Goal: Information Seeking & Learning: Check status

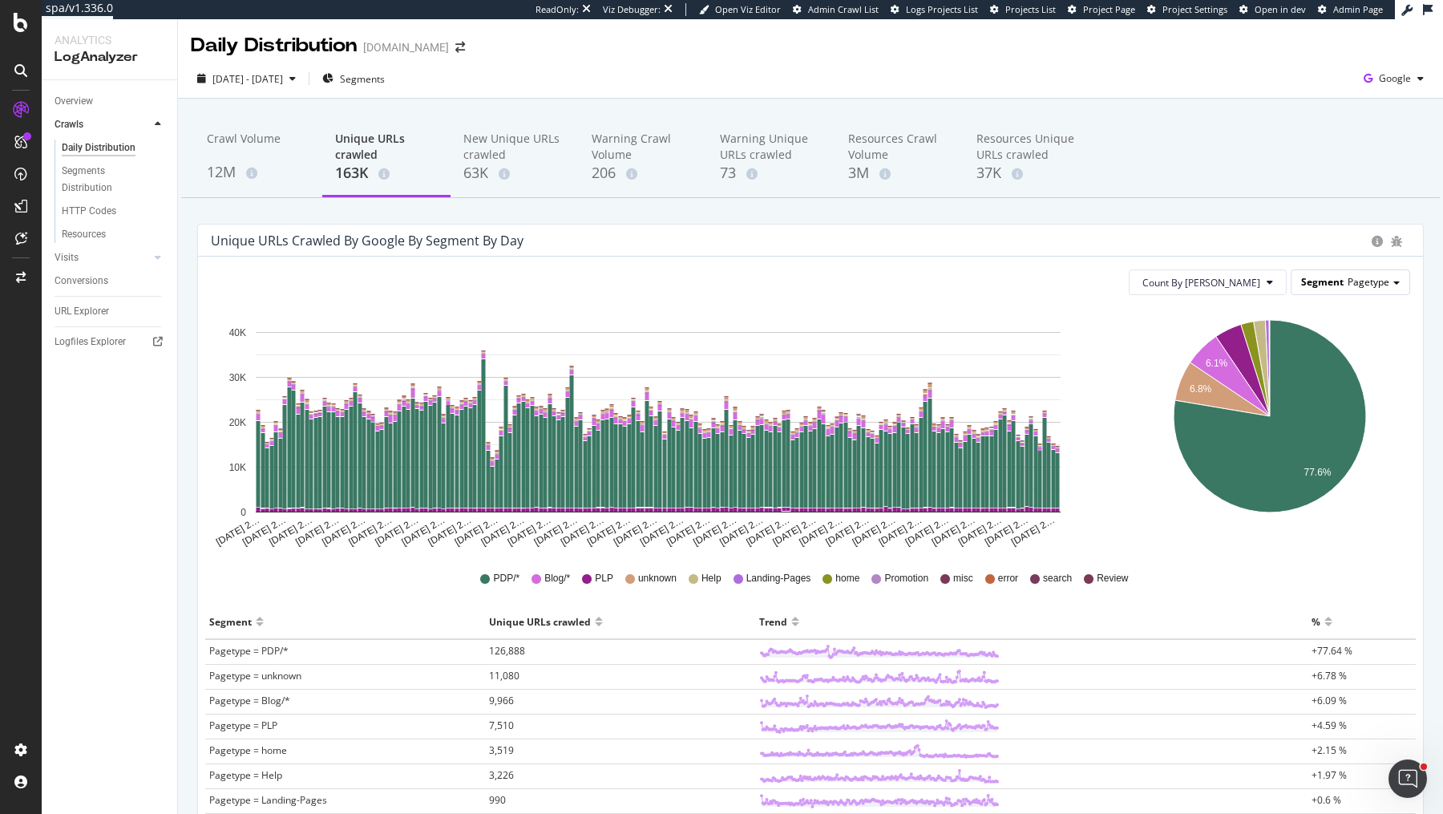
click at [1361, 282] on span "Pagetype" at bounding box center [1368, 282] width 42 height 14
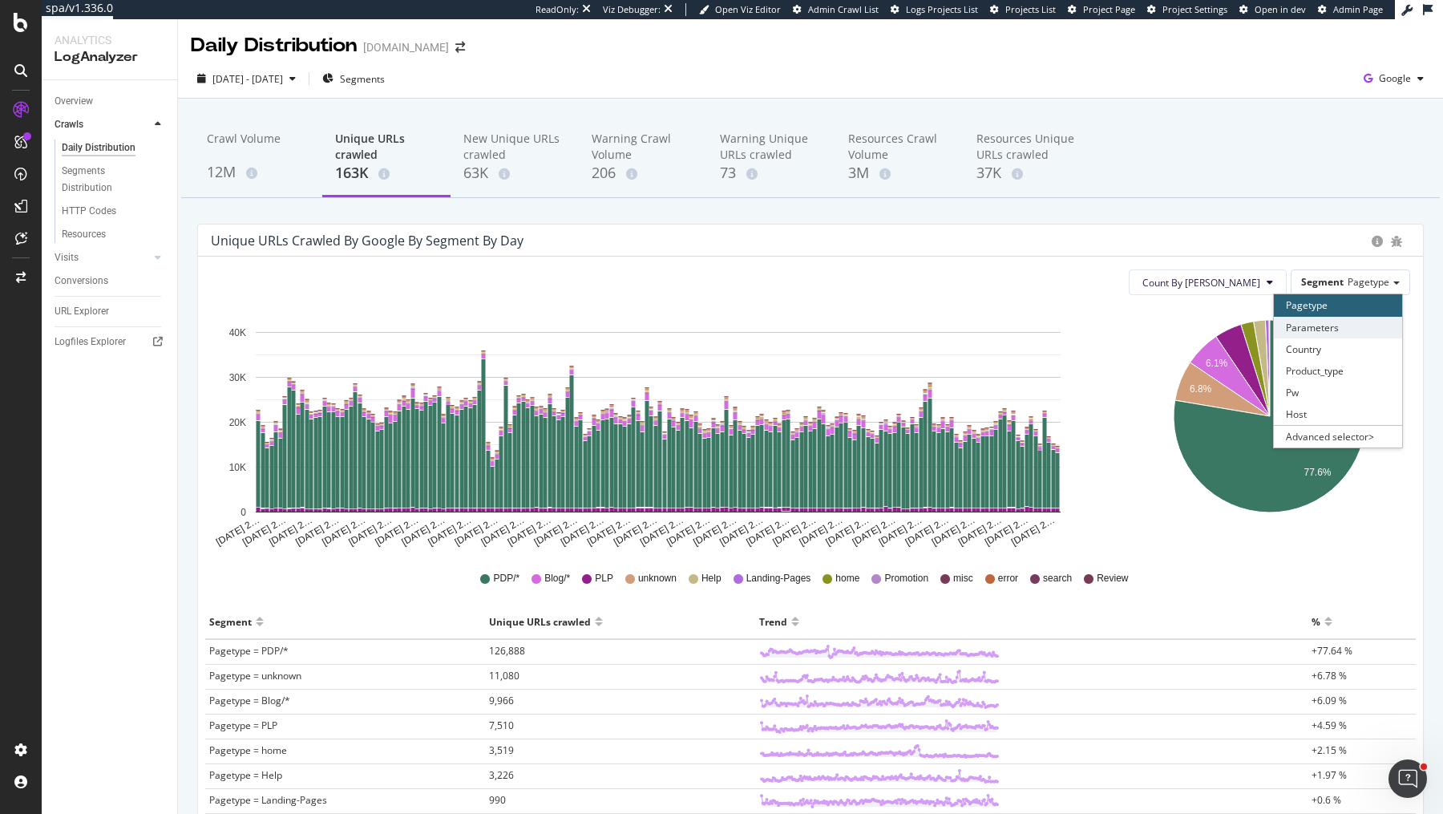
click at [1340, 325] on div "Parameters" at bounding box center [1338, 328] width 128 height 22
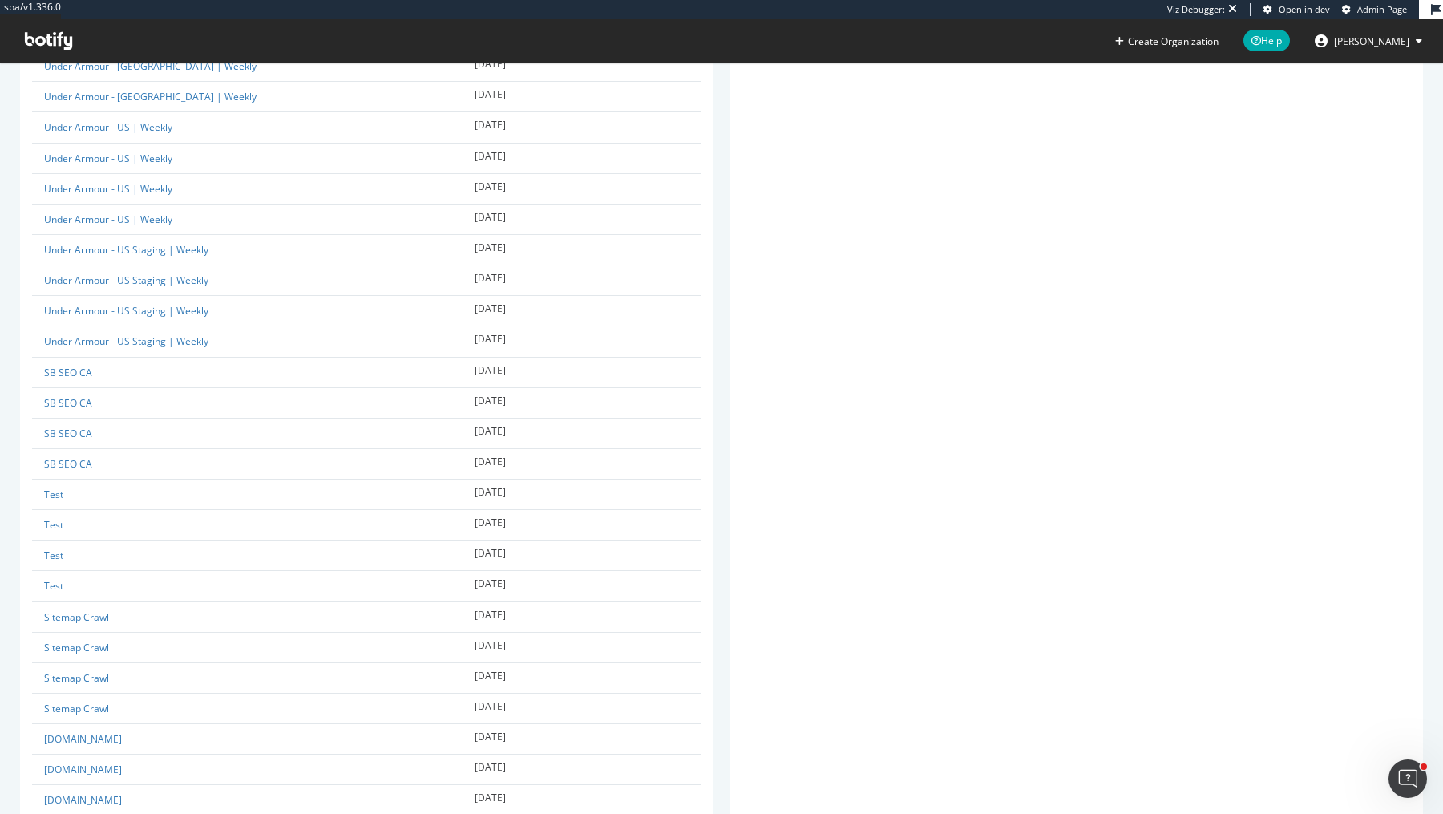
scroll to position [570, 0]
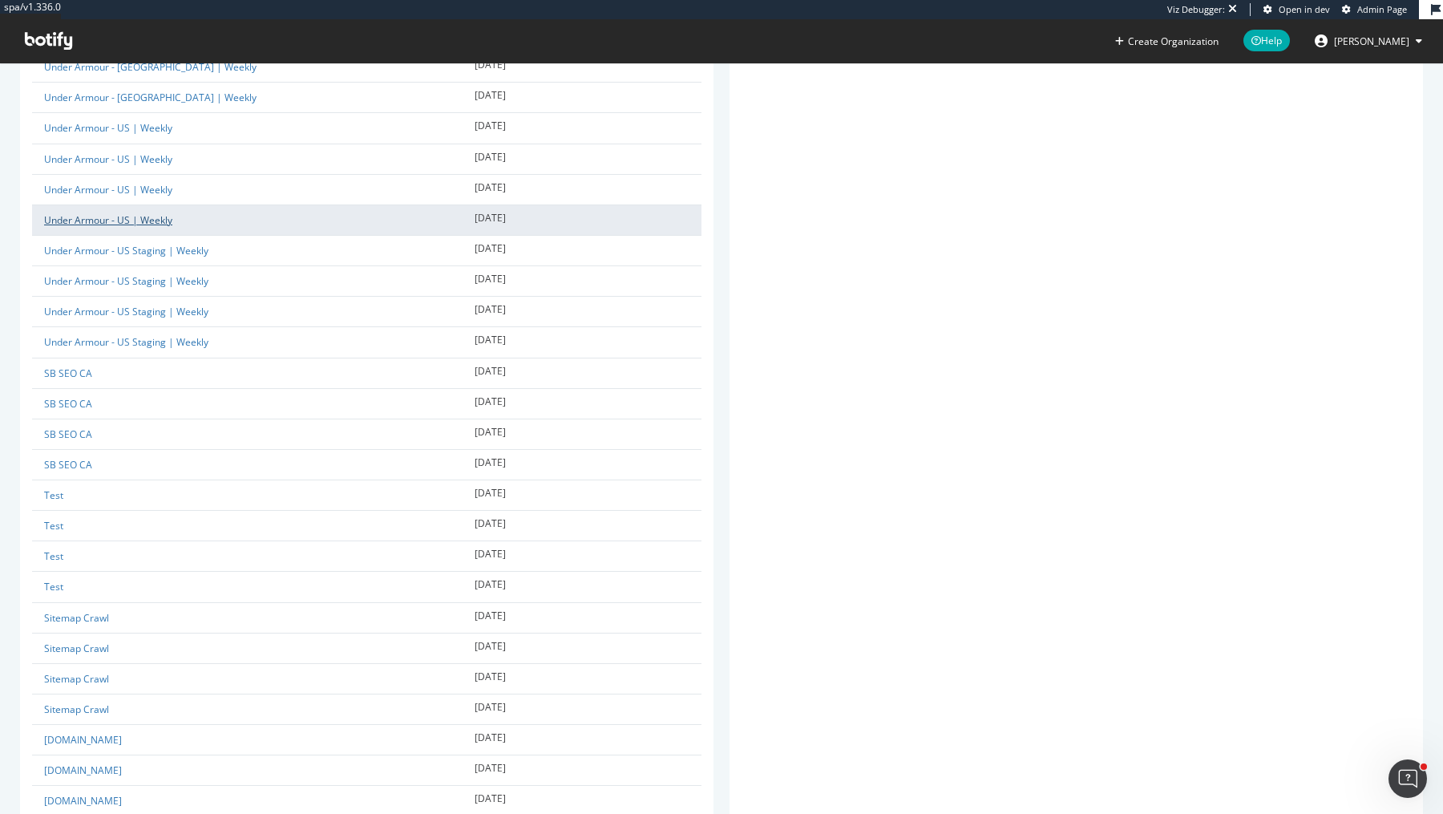
click at [143, 222] on link "Under Armour - US | Weekly" at bounding box center [108, 220] width 128 height 14
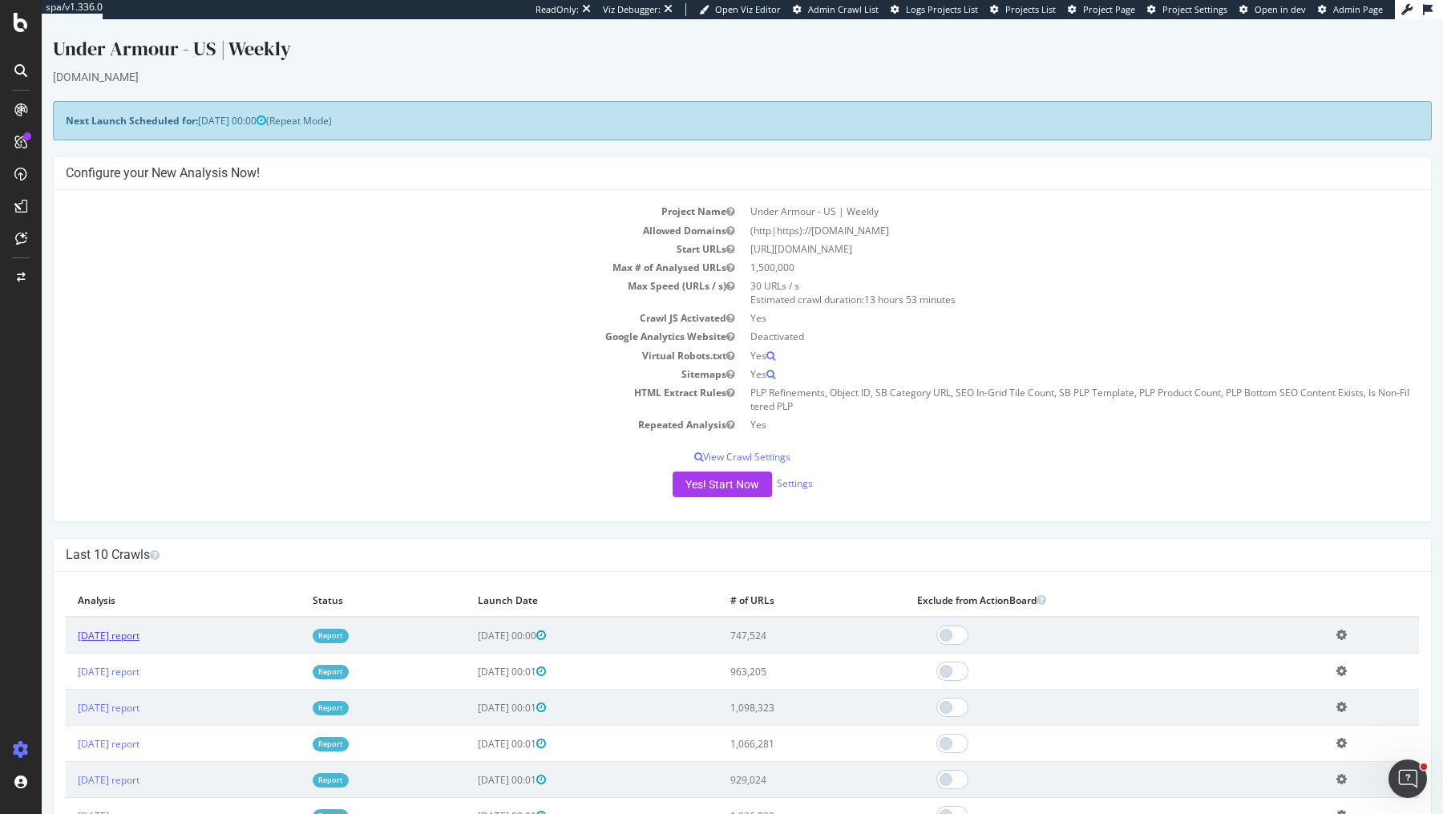
click at [139, 628] on link "[DATE] report" at bounding box center [109, 635] width 62 height 14
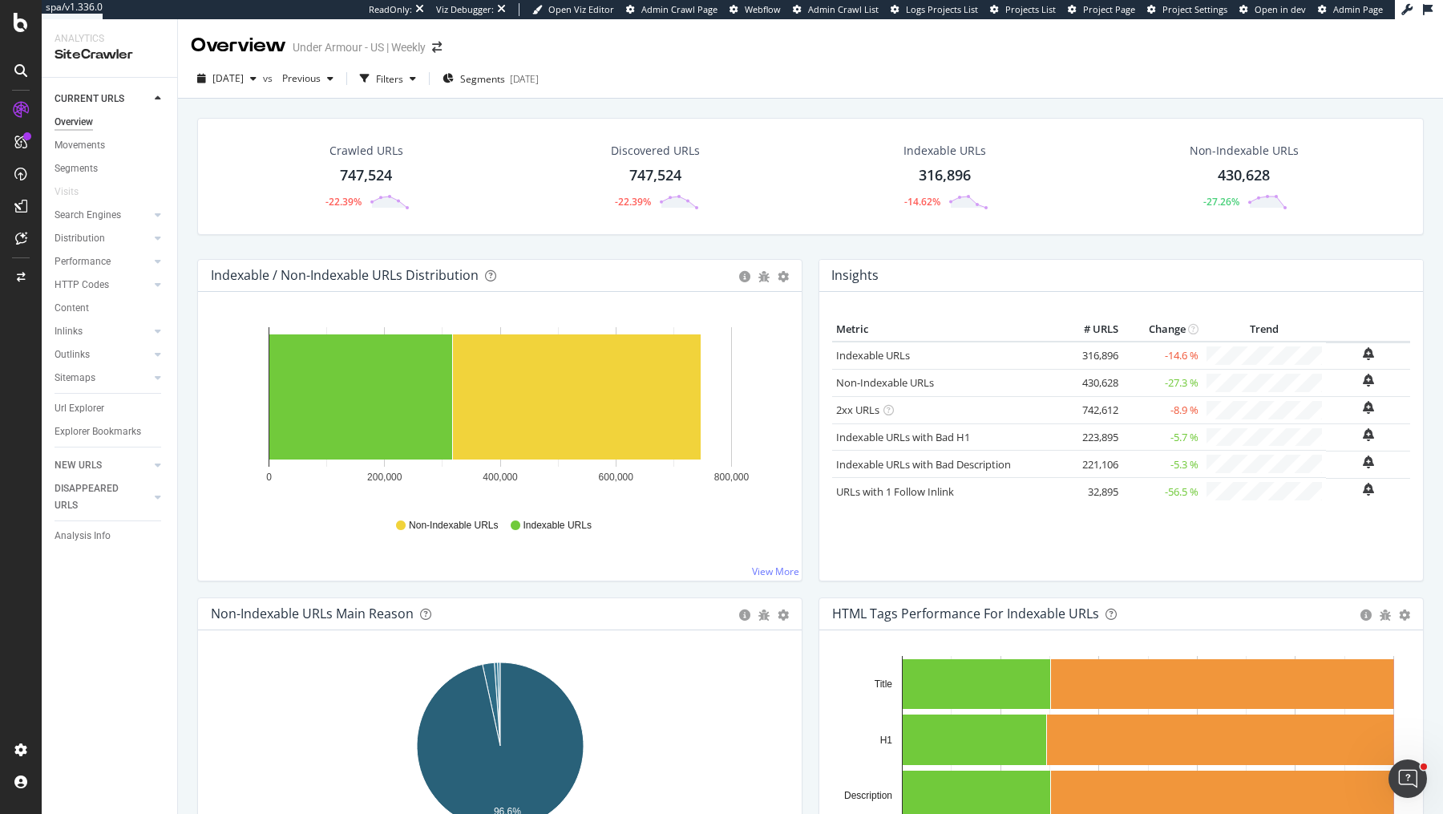
click at [804, 238] on div "Crawled URLs 747,524 -22.39% Discovered URLs 747,524 -22.39% Indexable URLs 316…" at bounding box center [810, 188] width 1242 height 141
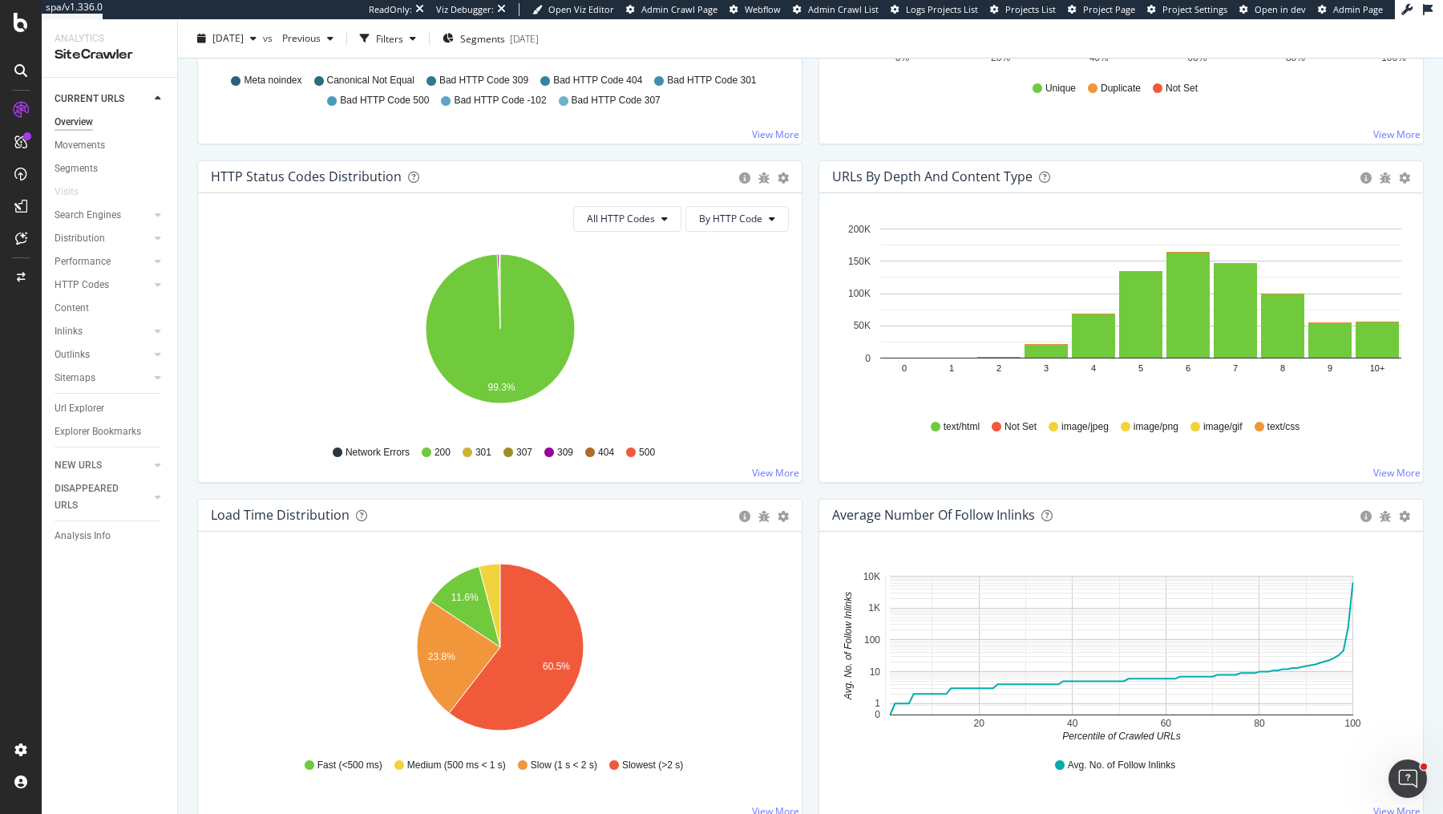
scroll to position [781, 0]
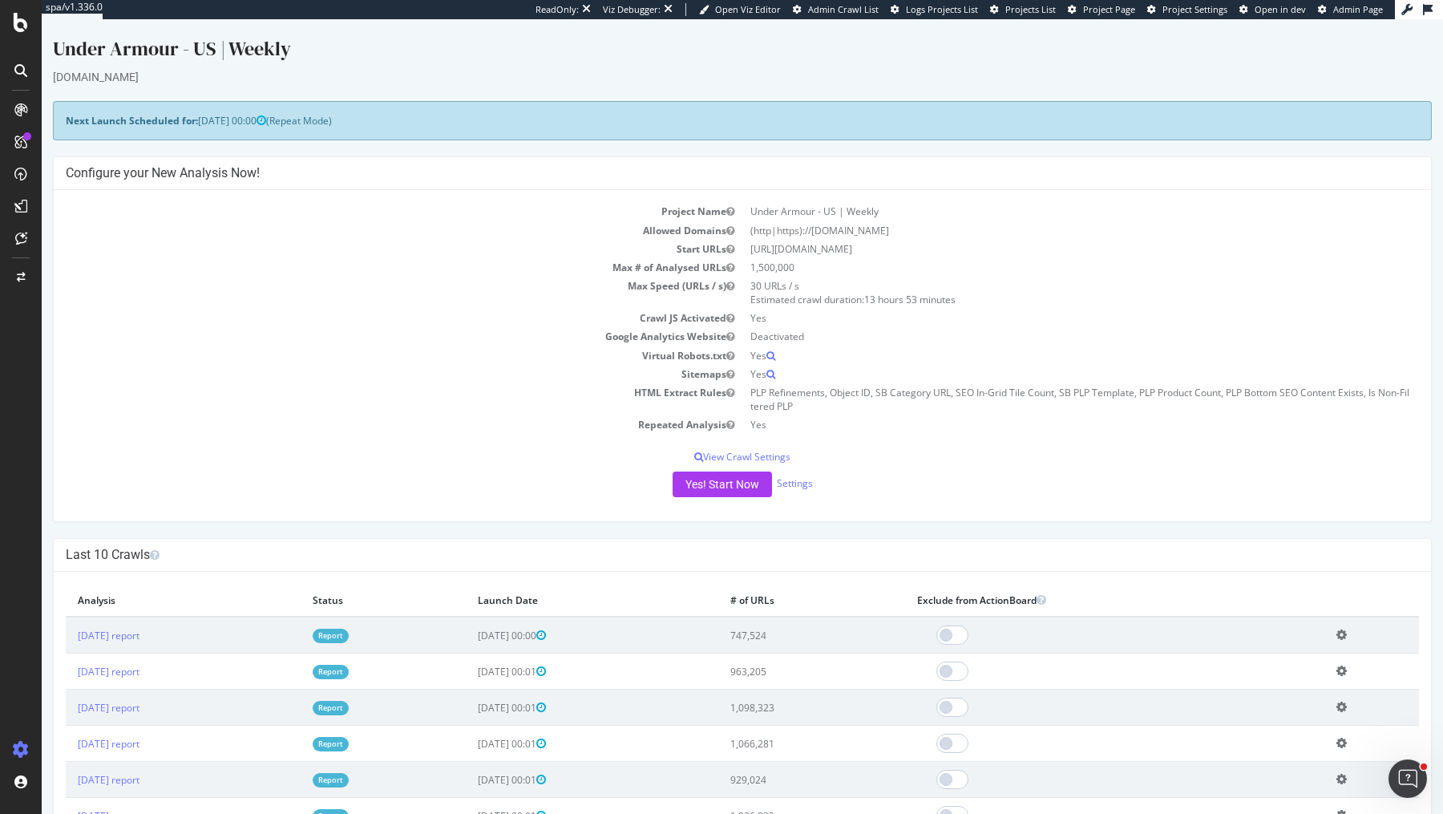
click at [616, 127] on div "Next Launch Scheduled for: [DATE] 00:00 (Repeat Mode)" at bounding box center [742, 120] width 1379 height 39
click at [139, 632] on link "[DATE] report" at bounding box center [109, 635] width 62 height 14
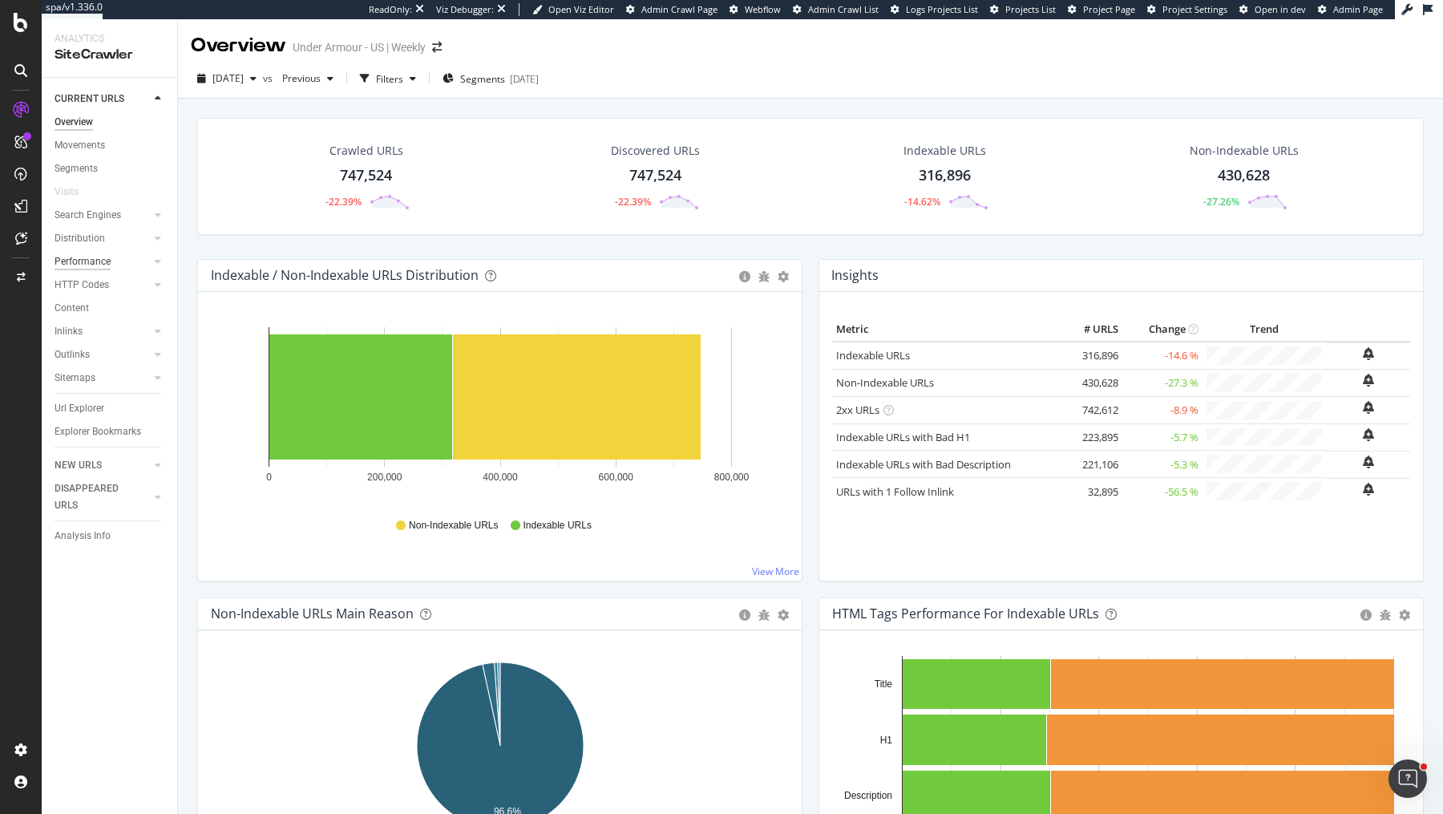
click at [93, 260] on div "Performance" at bounding box center [83, 261] width 56 height 17
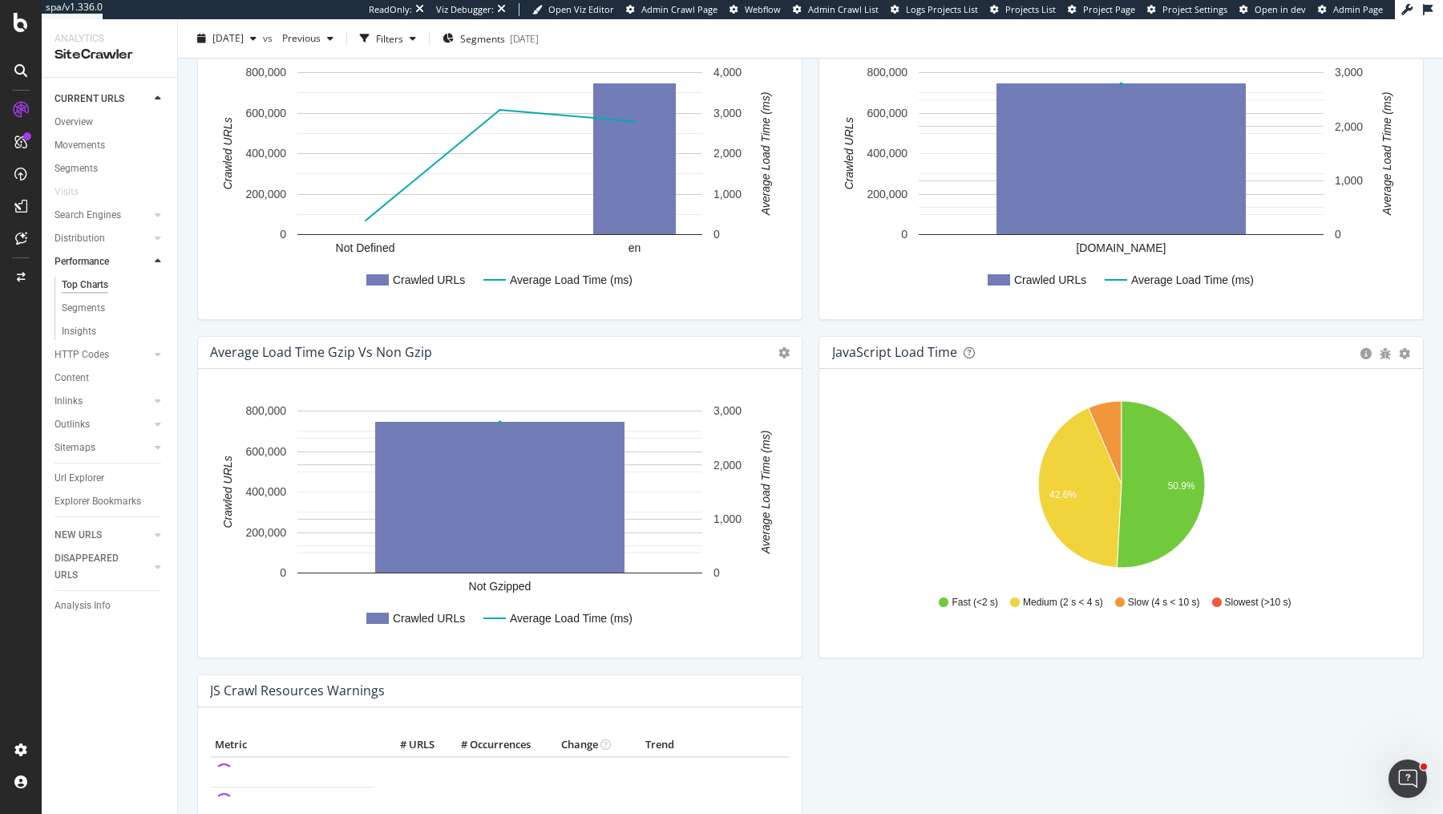
scroll to position [963, 0]
click at [1407, 349] on icon "gear" at bounding box center [1404, 354] width 11 height 11
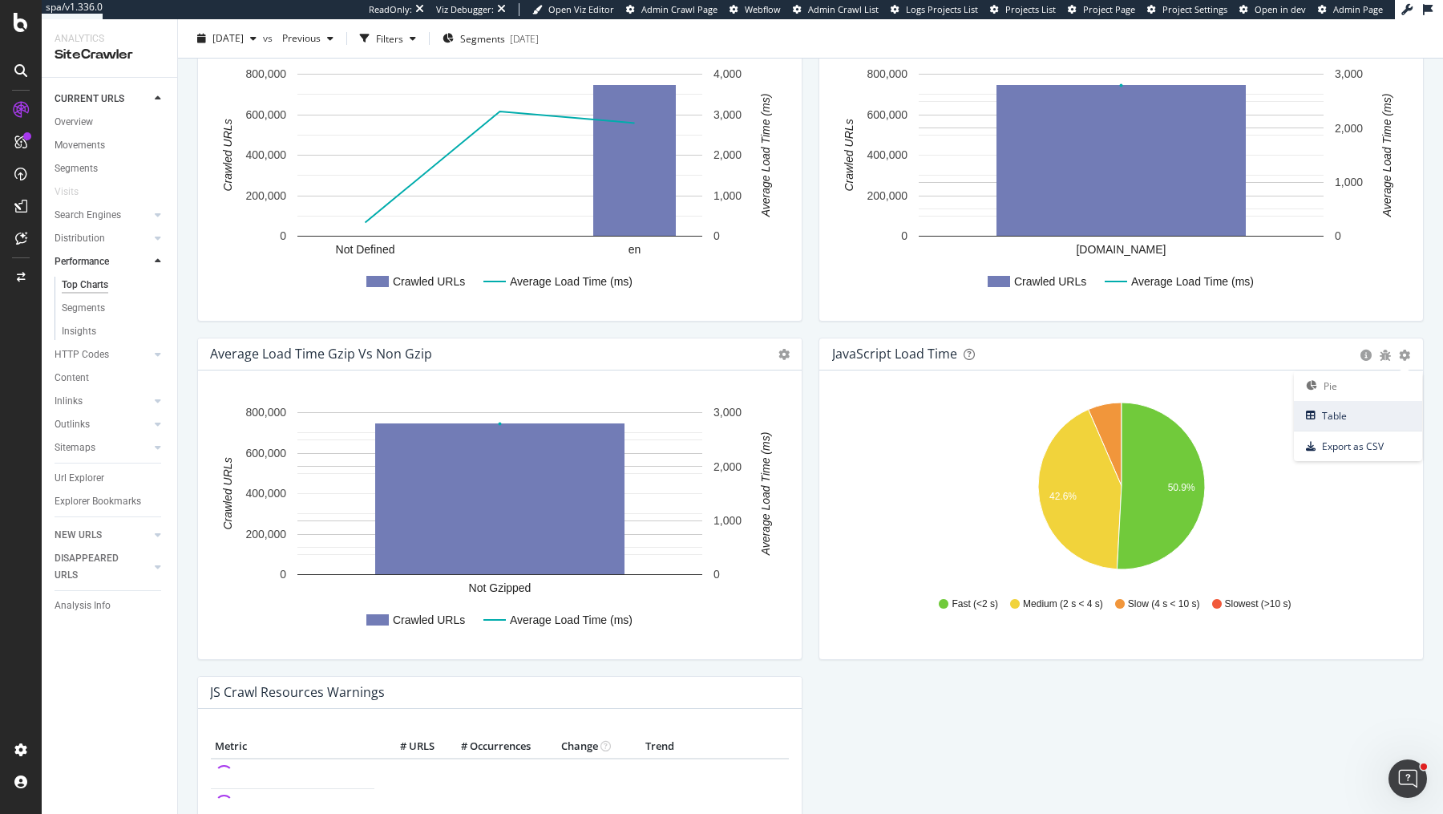
click at [1347, 414] on span "Table" at bounding box center [1358, 416] width 128 height 22
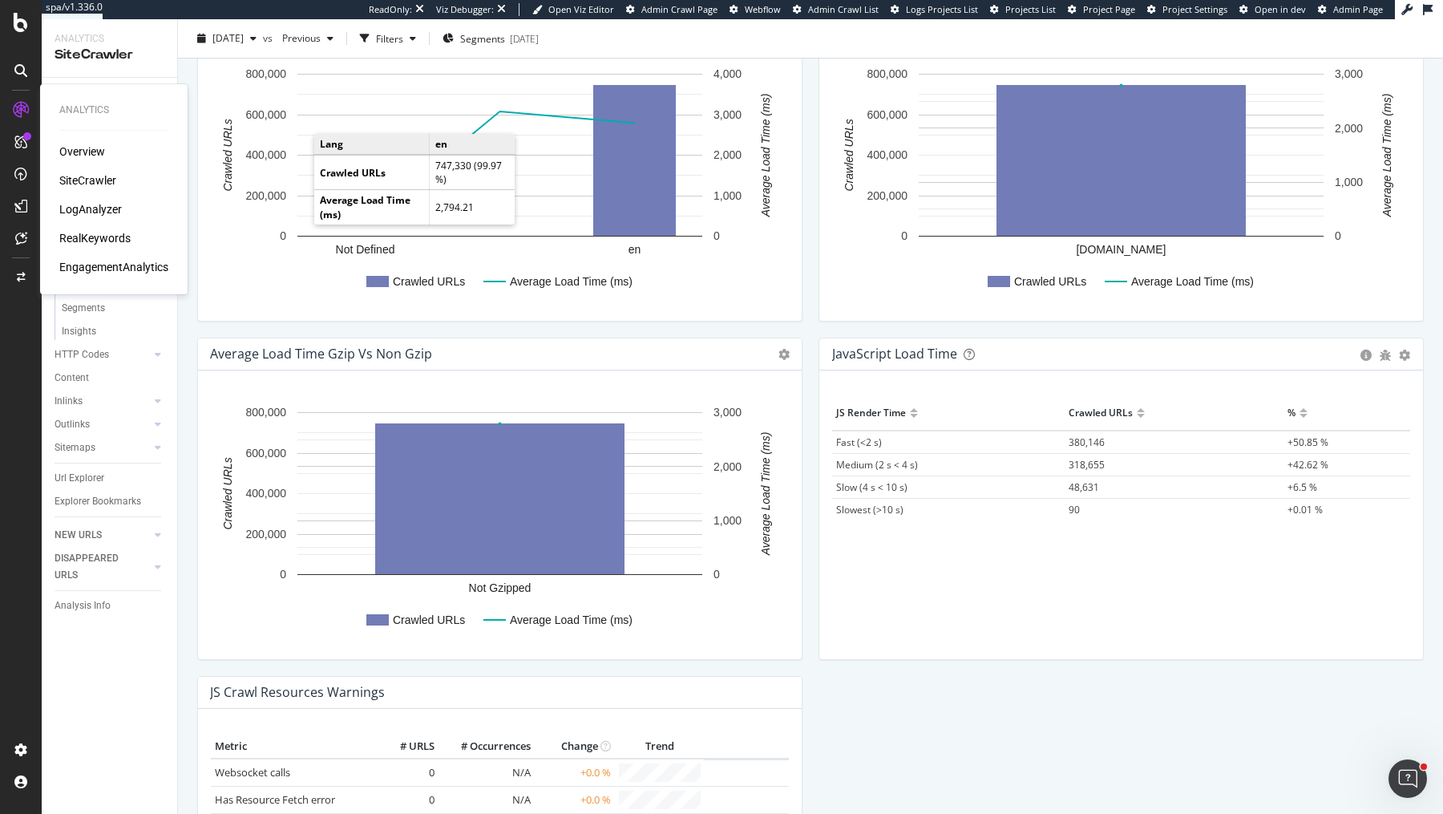
click at [107, 234] on div "RealKeywords" at bounding box center [94, 238] width 71 height 16
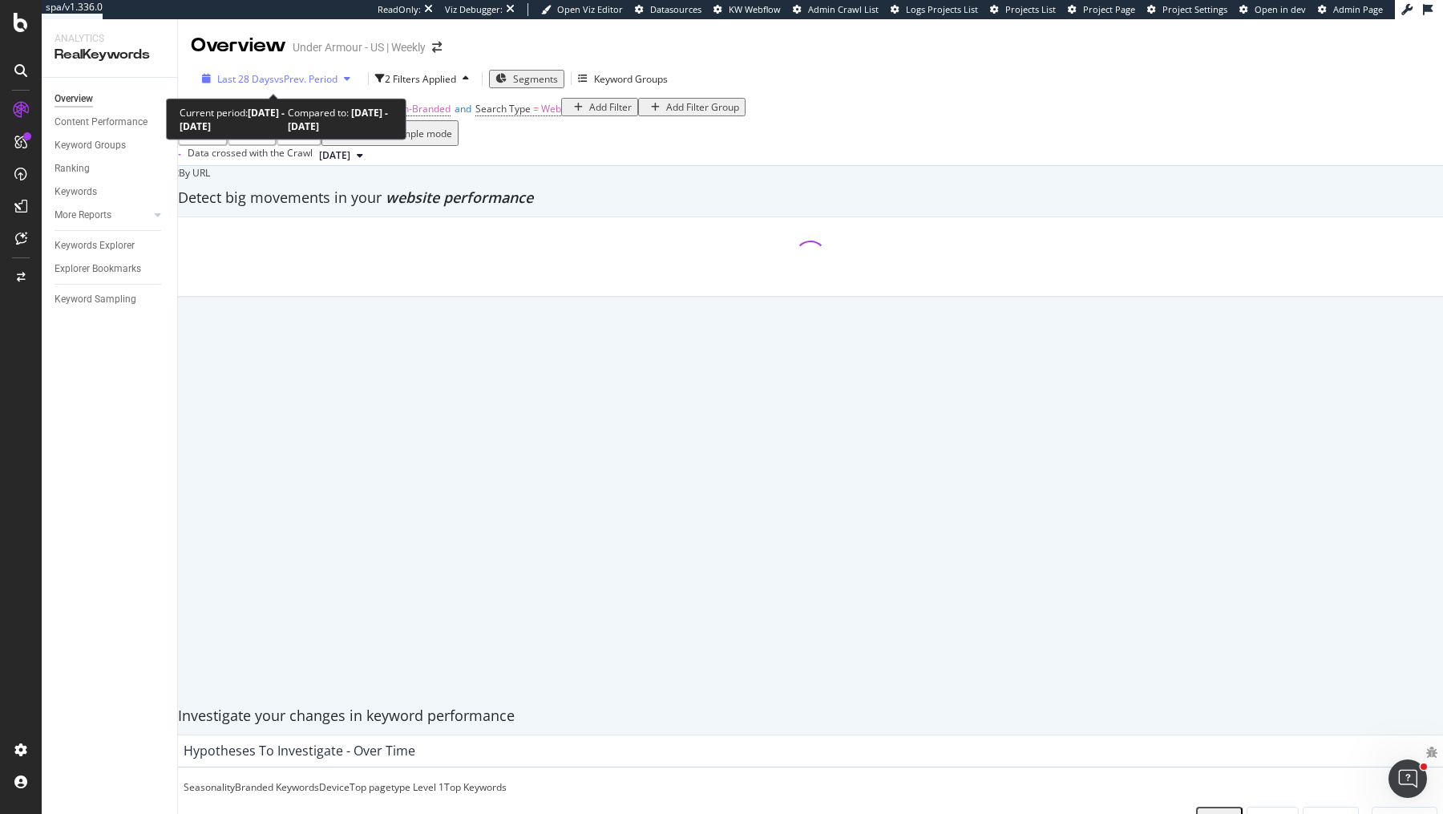
click at [310, 84] on span "vs Prev. Period" at bounding box center [305, 79] width 63 height 14
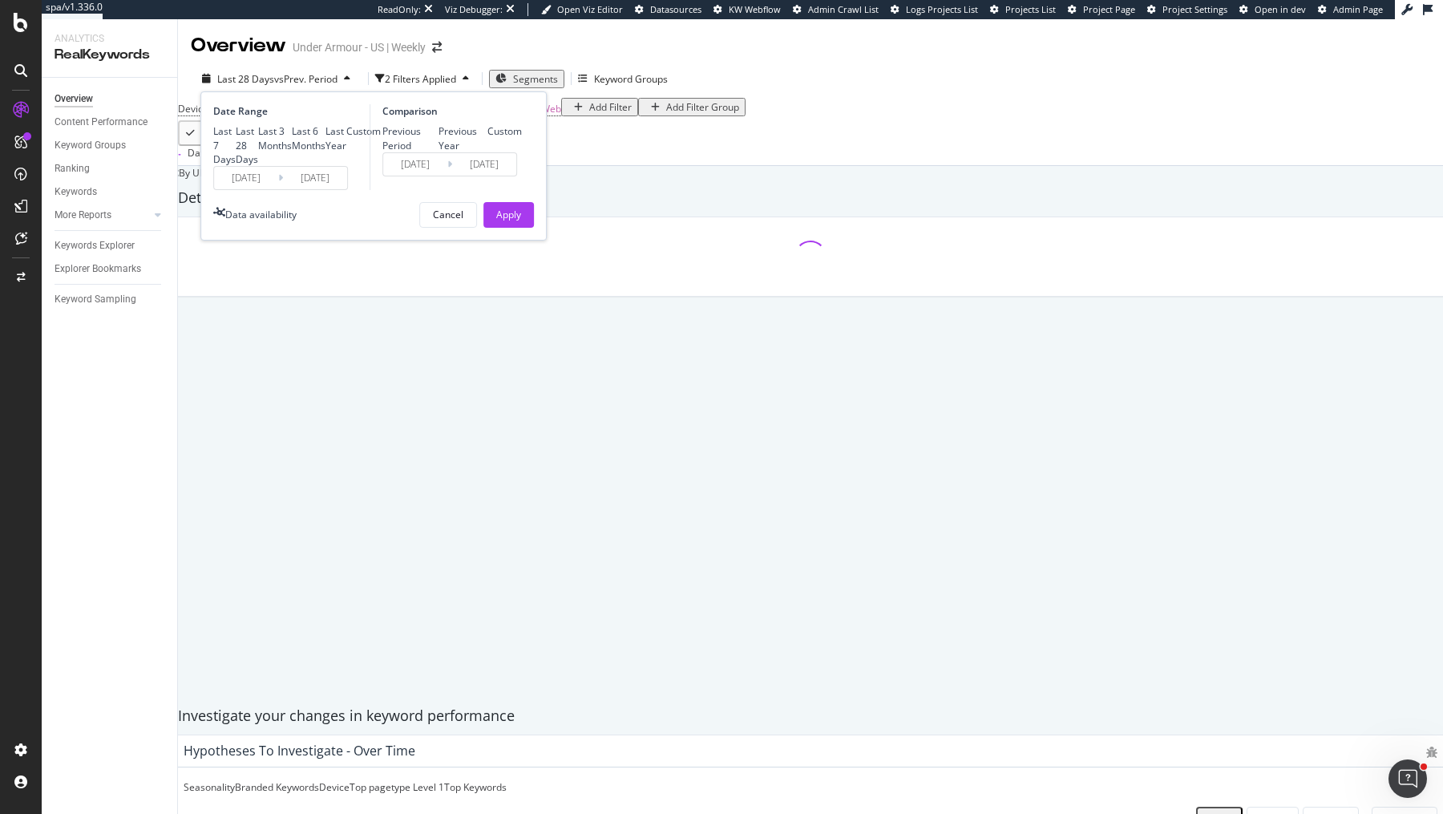
click at [325, 151] on div "Last Year" at bounding box center [335, 137] width 21 height 27
type input "[DATE]"
click at [507, 221] on div "Apply" at bounding box center [508, 215] width 25 height 14
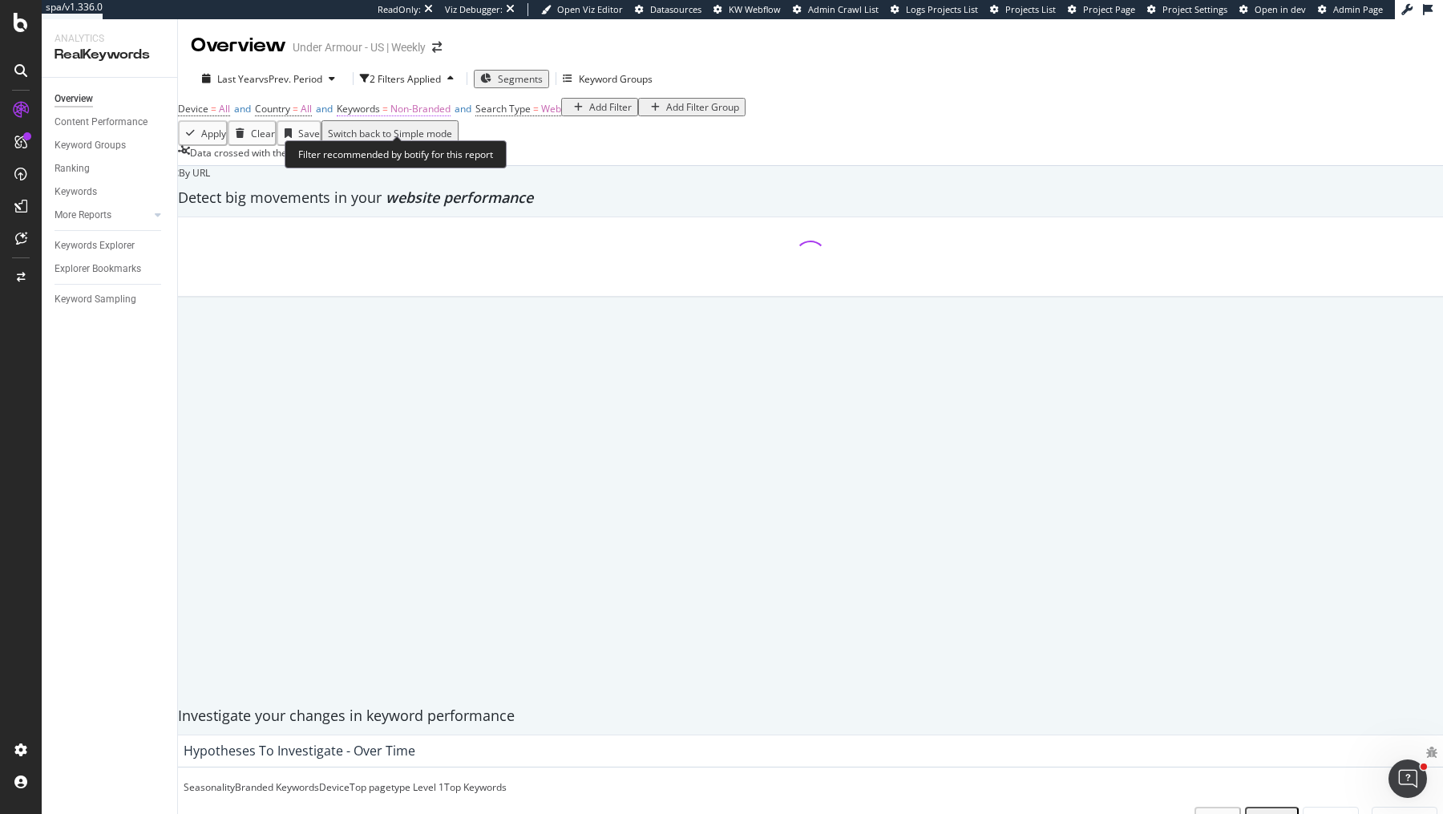
click at [450, 115] on span "Non-Branded" at bounding box center [420, 109] width 60 height 14
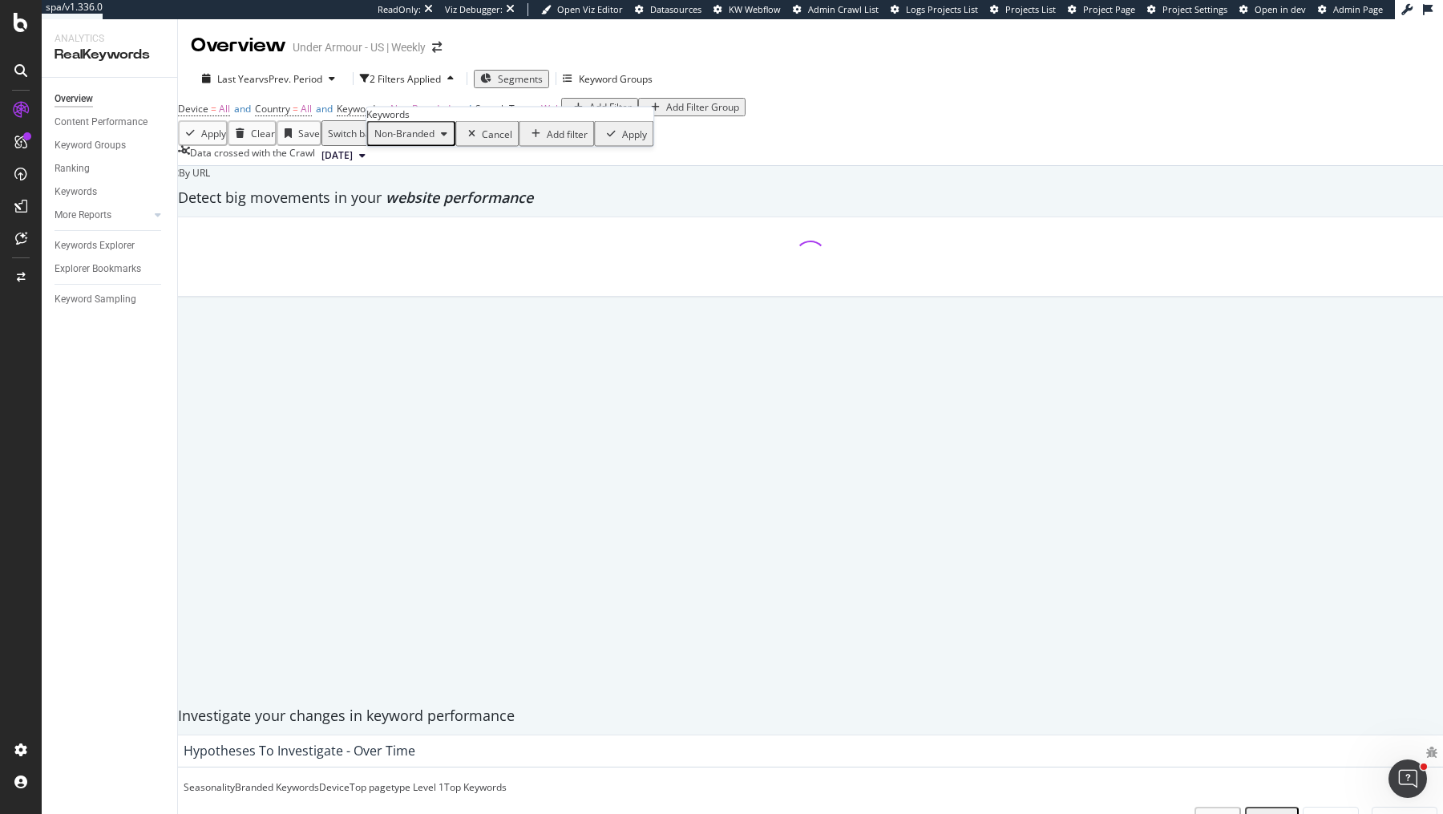
click at [428, 140] on span "Non-Branded" at bounding box center [401, 134] width 67 height 14
click at [414, 303] on span "All" at bounding box center [475, 310] width 164 height 14
click at [573, 140] on div "Apply" at bounding box center [585, 134] width 25 height 14
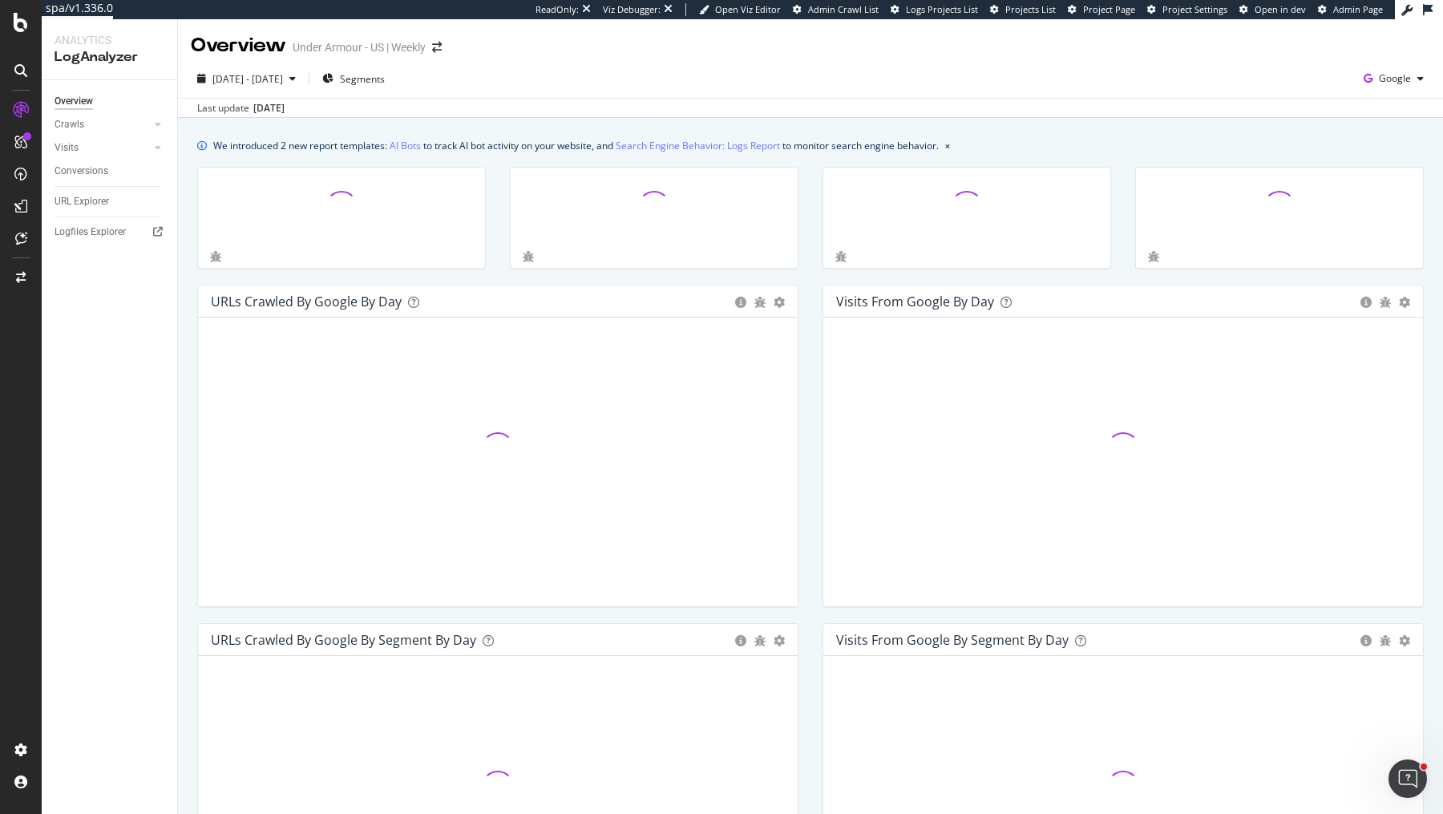
click at [52, 127] on div "Overview Crawls Daily Distribution Segments Distribution HTTP Codes Resources V…" at bounding box center [109, 446] width 135 height 733
click at [79, 123] on div "Crawls" at bounding box center [70, 124] width 30 height 17
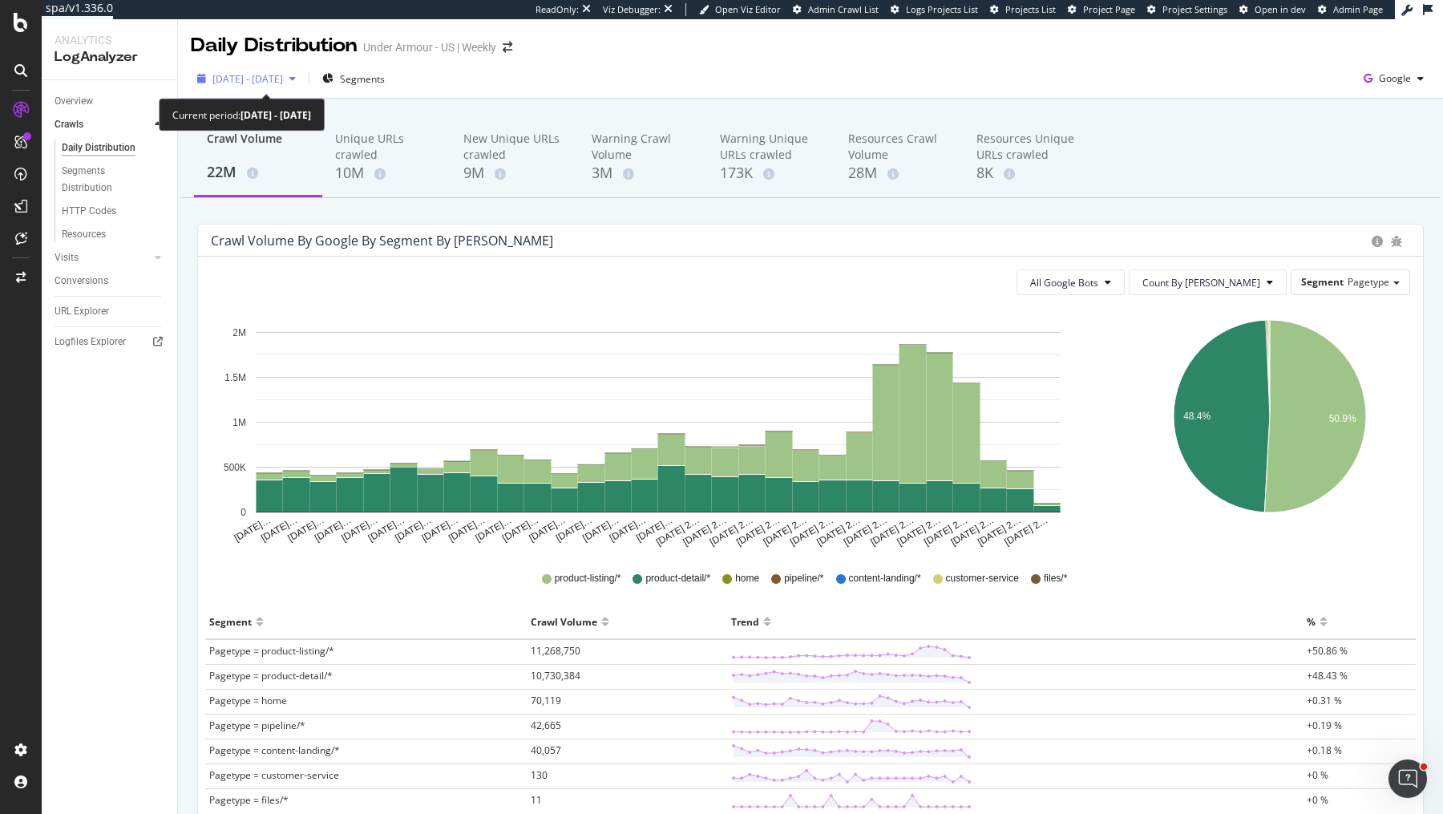
click at [283, 79] on span "2025 Jul. 16th - Aug. 14th" at bounding box center [247, 79] width 71 height 14
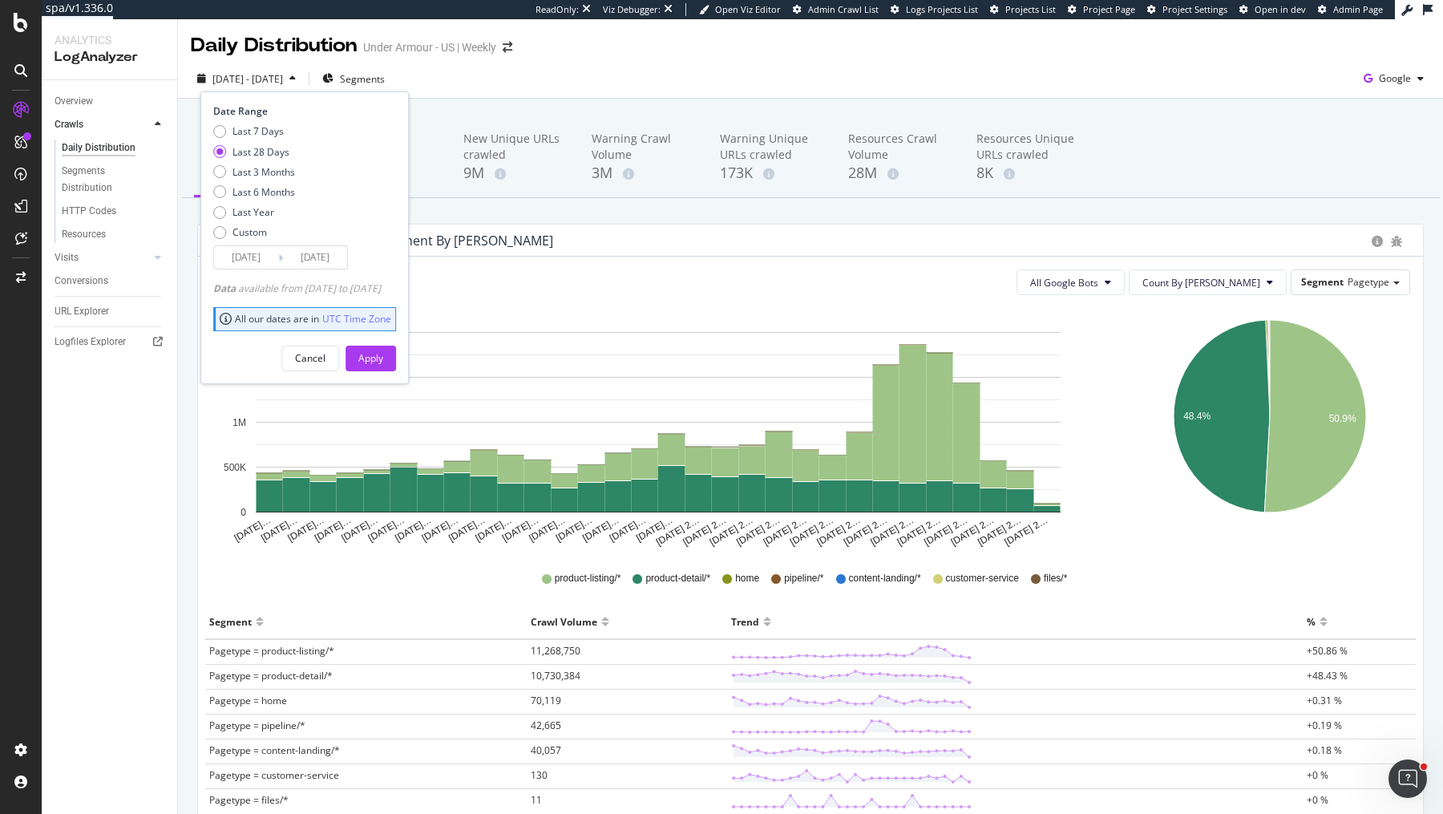
click at [254, 164] on div "Last 7 Days Last 28 Days Last 3 Months Last 6 Months Last Year Custom" at bounding box center [254, 184] width 82 height 121
click at [236, 173] on div "Last 3 Months" at bounding box center [263, 172] width 63 height 14
type input "2025/05/15"
click at [383, 356] on div "Apply" at bounding box center [370, 358] width 25 height 14
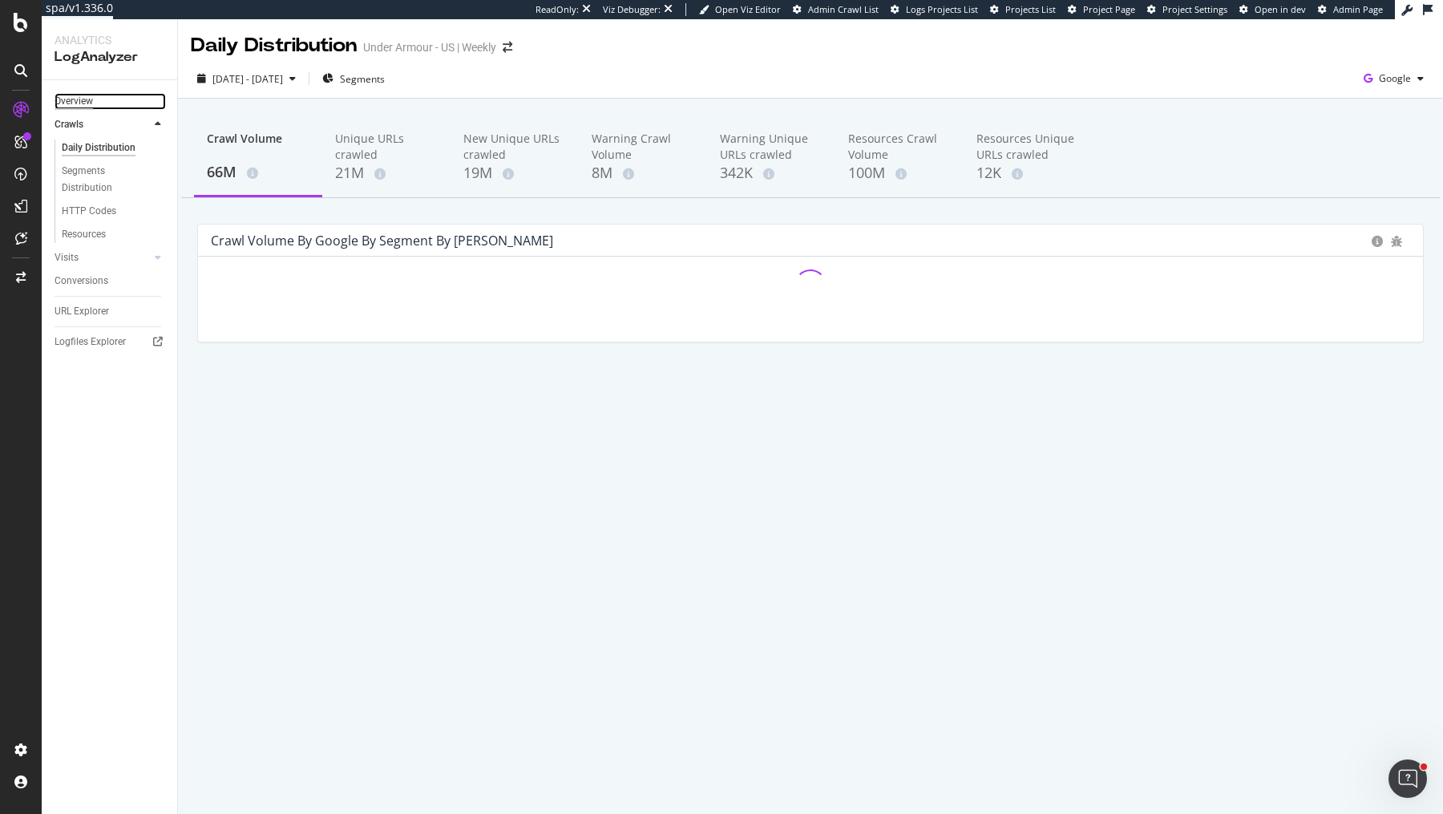
click at [83, 99] on div "Overview" at bounding box center [74, 101] width 38 height 17
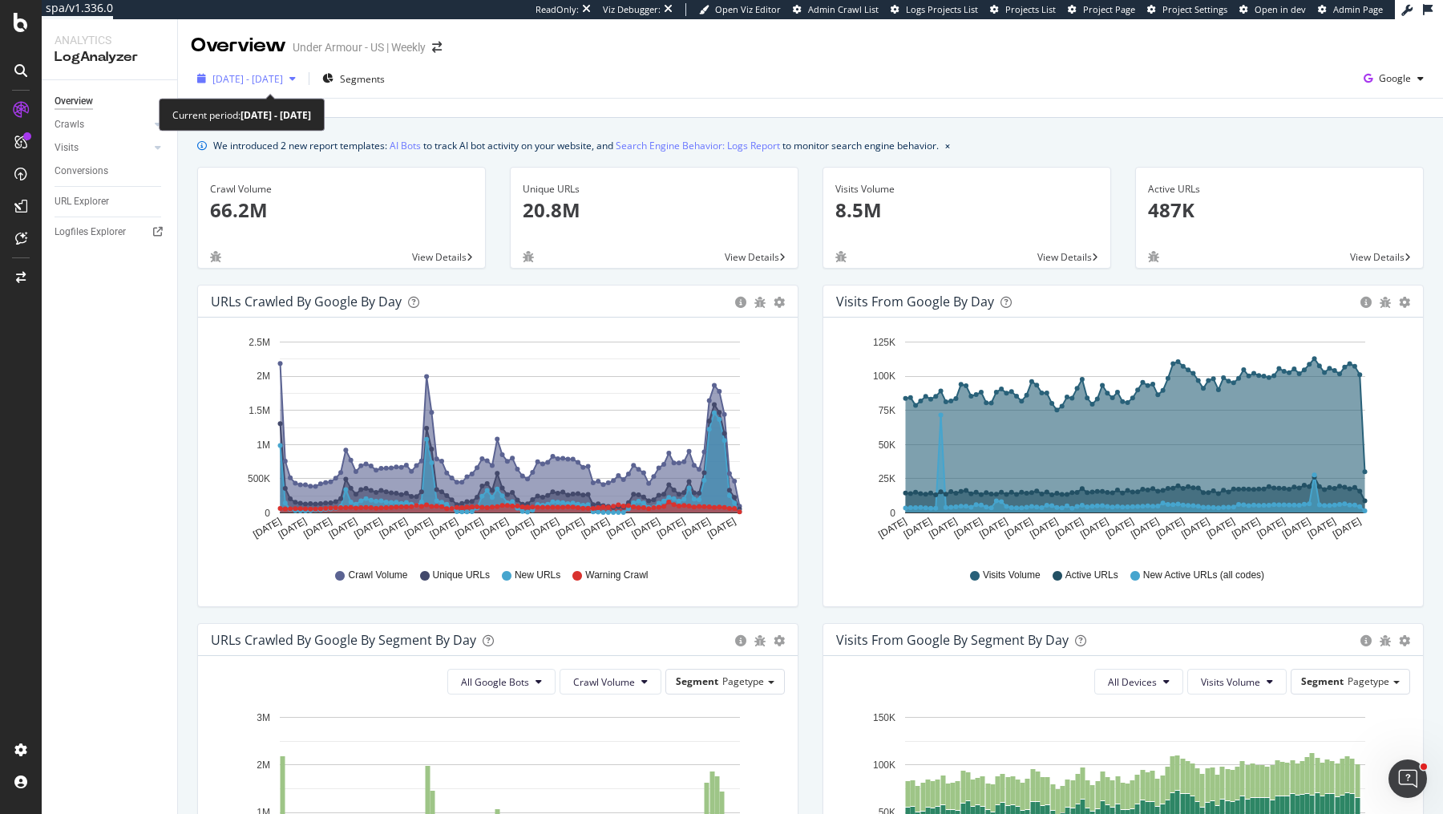
click at [260, 84] on span "2025 May. 15th - Aug. 14th" at bounding box center [247, 79] width 71 height 14
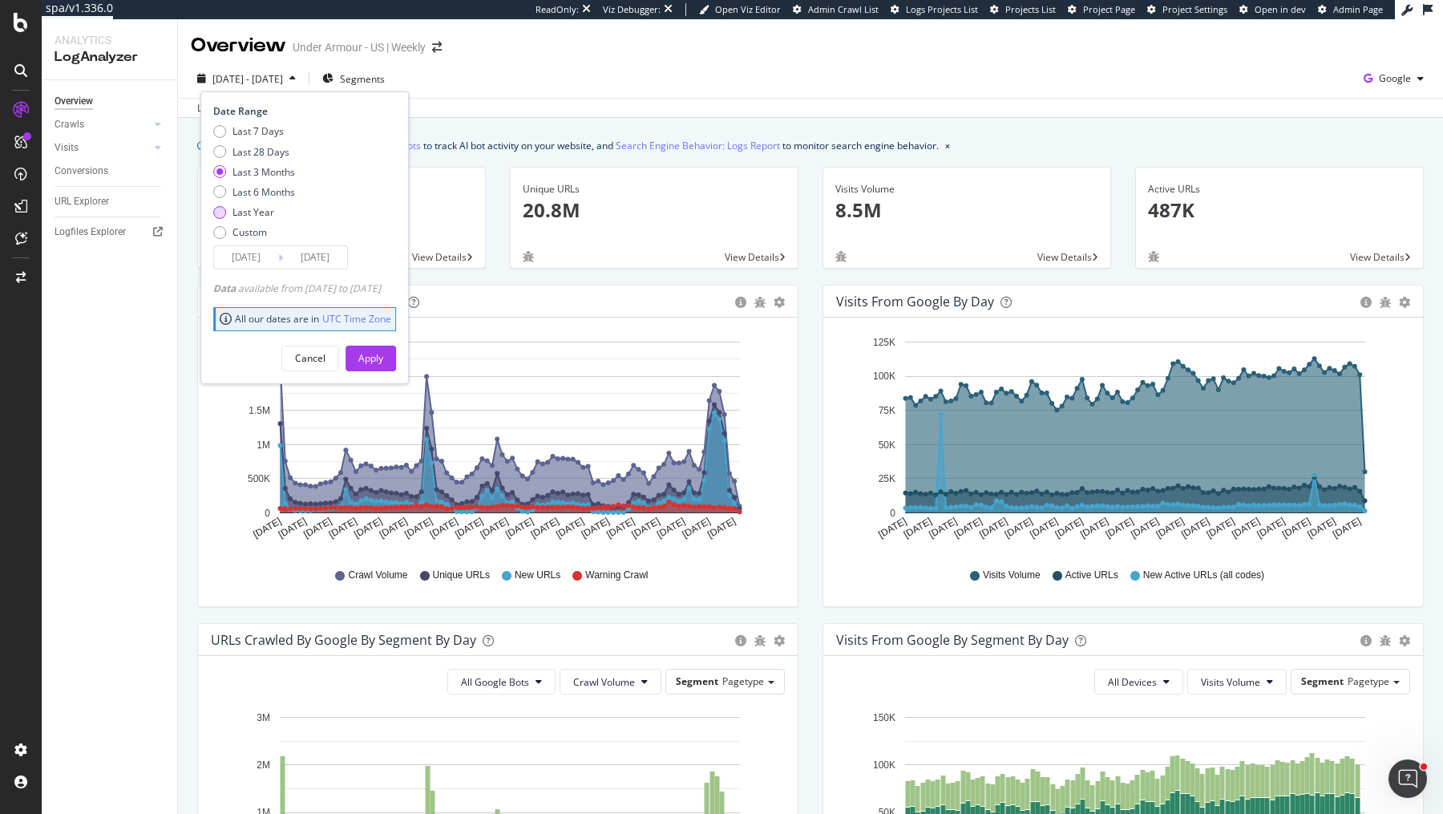
click at [273, 214] on div "Last Year" at bounding box center [253, 212] width 42 height 14
type input "2024/08/15"
click at [383, 357] on div "Apply" at bounding box center [370, 358] width 25 height 14
